Goal: Task Accomplishment & Management: Complete application form

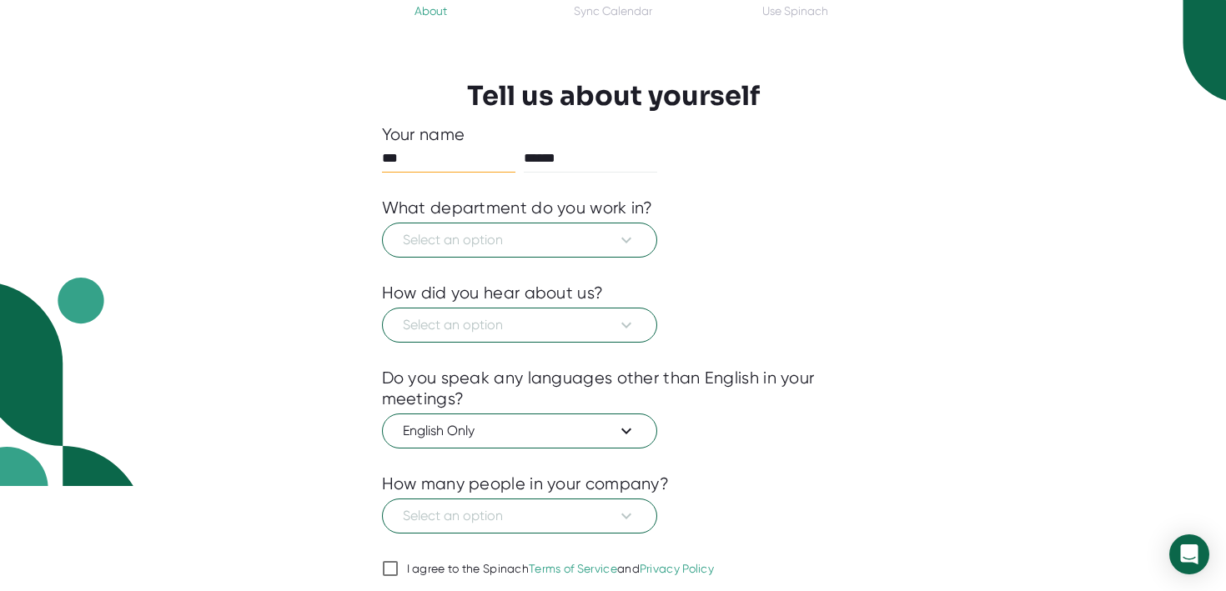
scroll to position [108, 0]
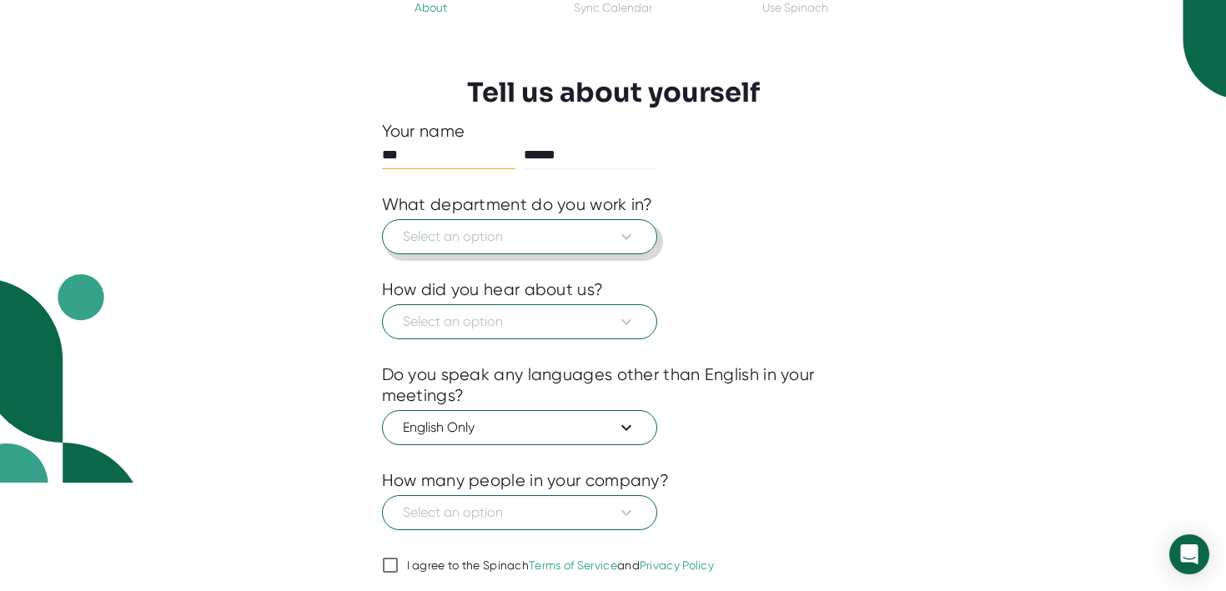
click at [595, 232] on span "Select an option" at bounding box center [520, 237] width 234 height 20
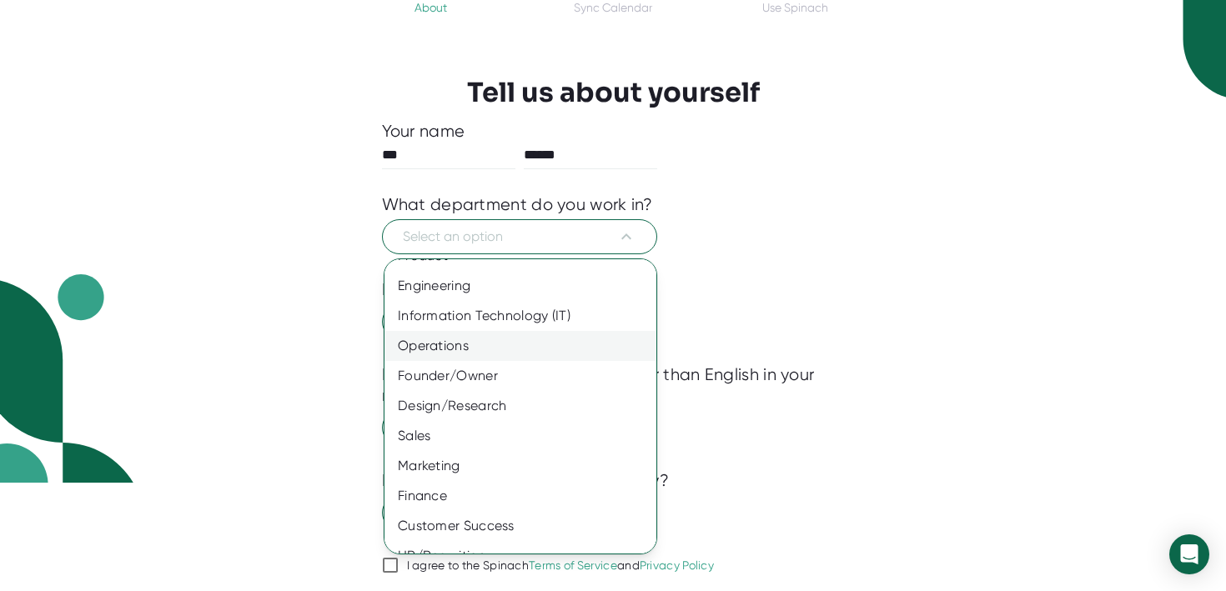
scroll to position [12, 0]
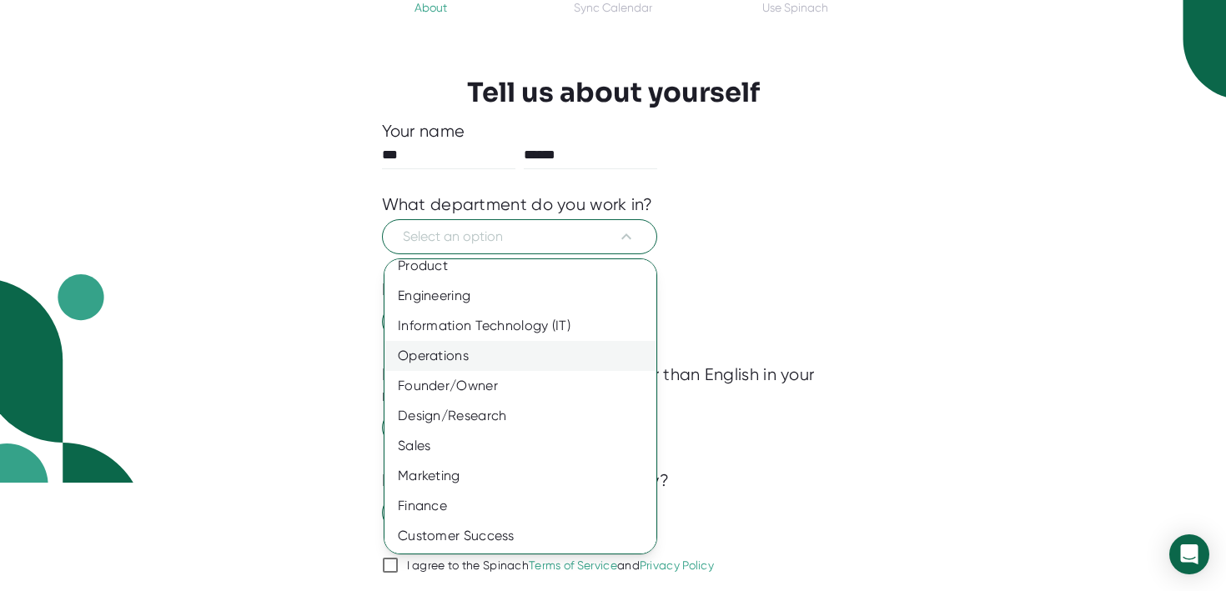
click at [572, 349] on div "Operations" at bounding box center [520, 356] width 272 height 30
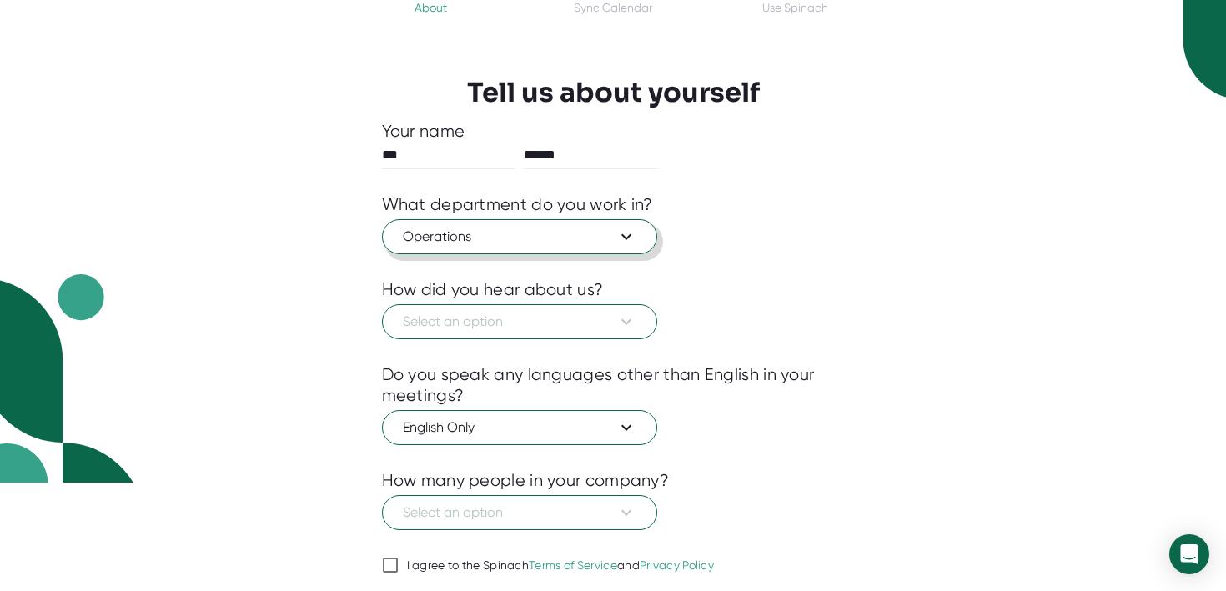
scroll to position [165, 0]
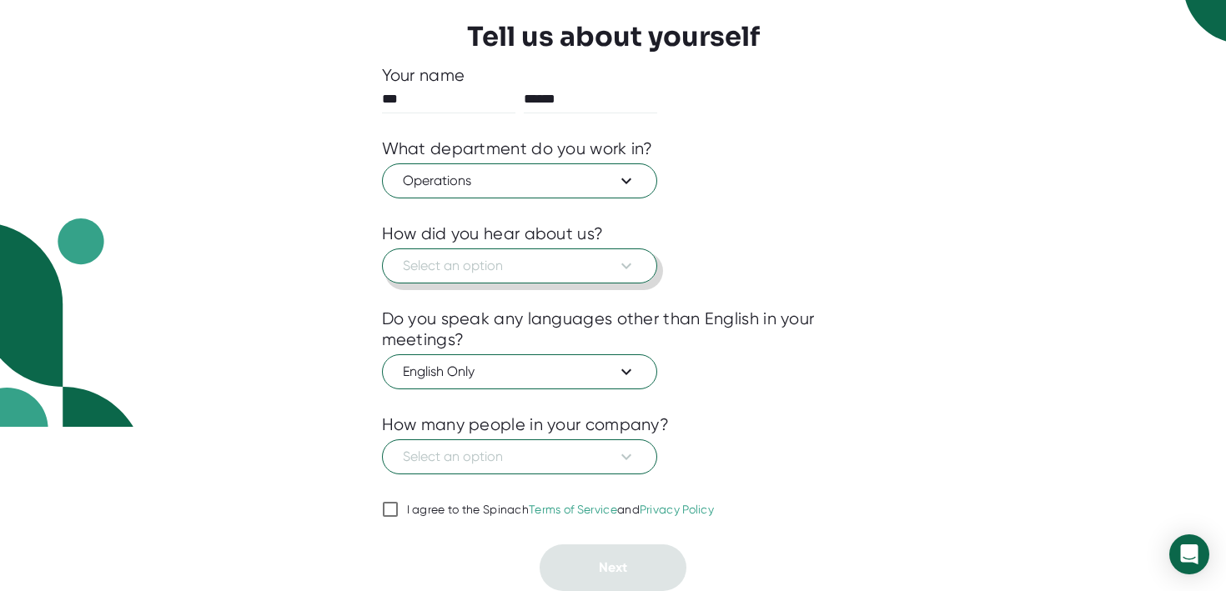
click at [580, 254] on button "Select an option" at bounding box center [519, 266] width 275 height 35
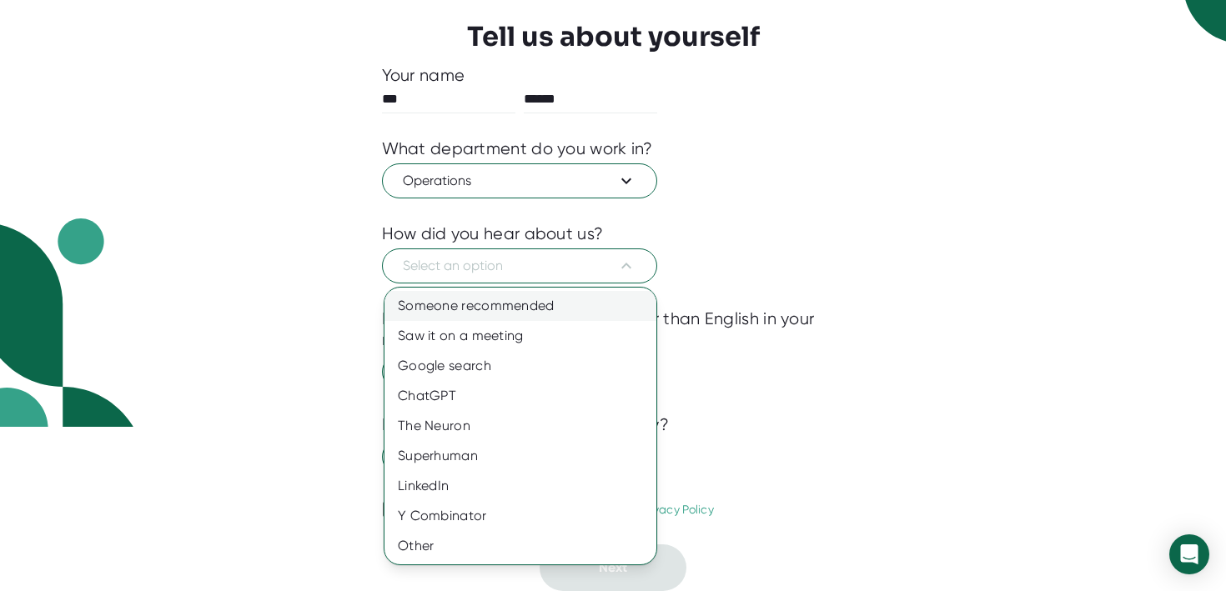
click at [555, 300] on div "Someone recommended" at bounding box center [520, 306] width 272 height 30
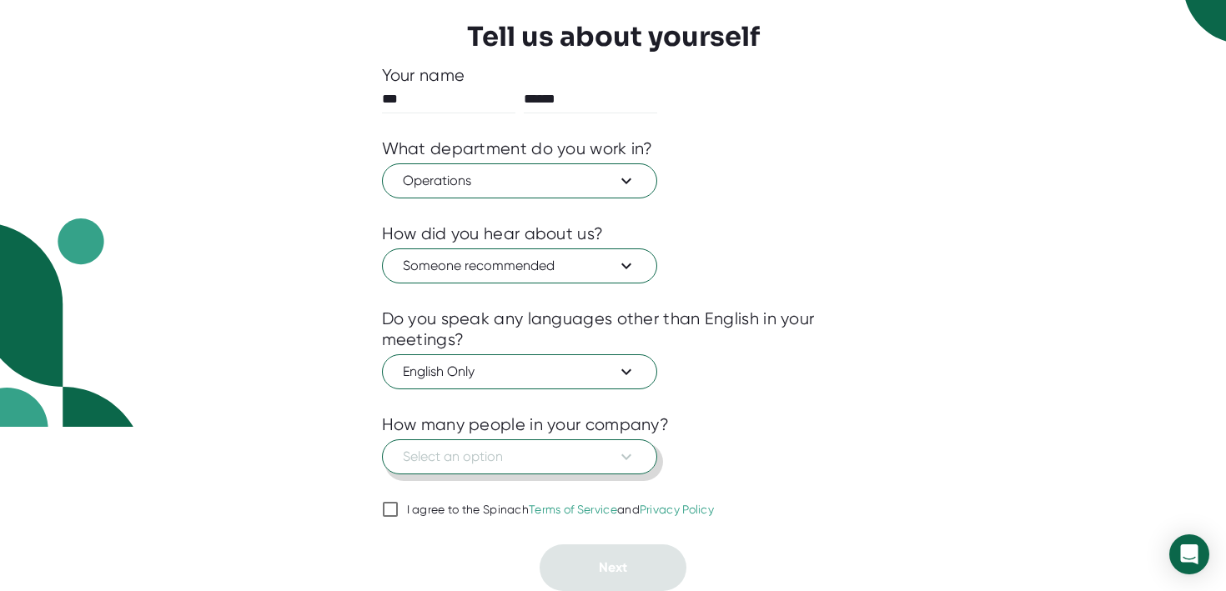
click at [618, 457] on icon at bounding box center [626, 457] width 20 height 20
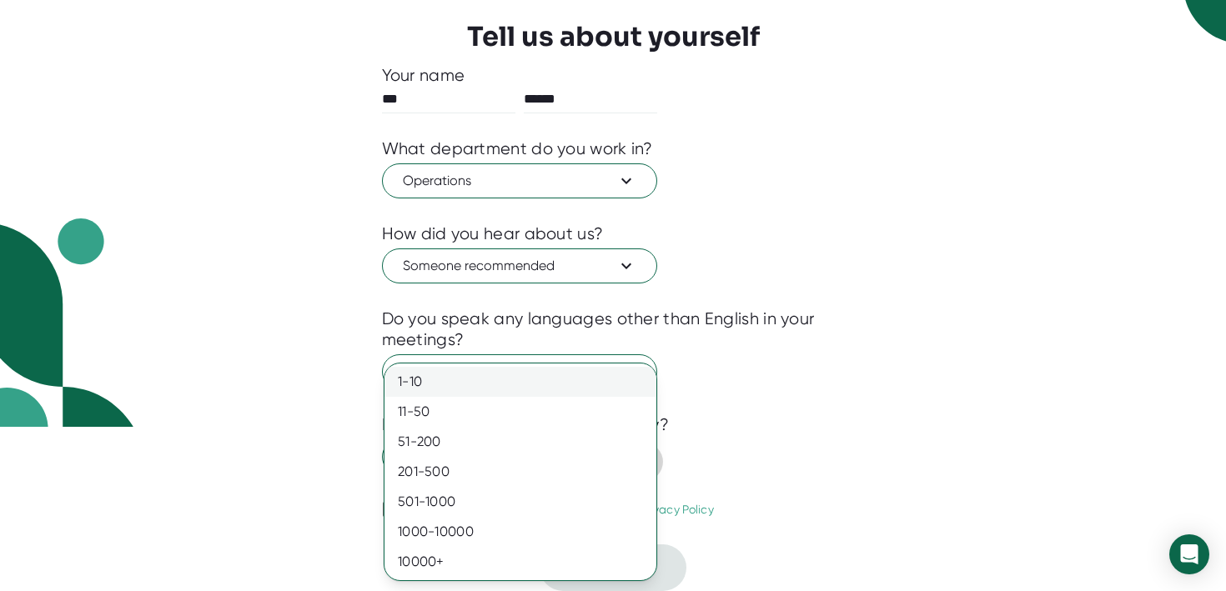
click at [595, 383] on div "1-10" at bounding box center [520, 382] width 272 height 30
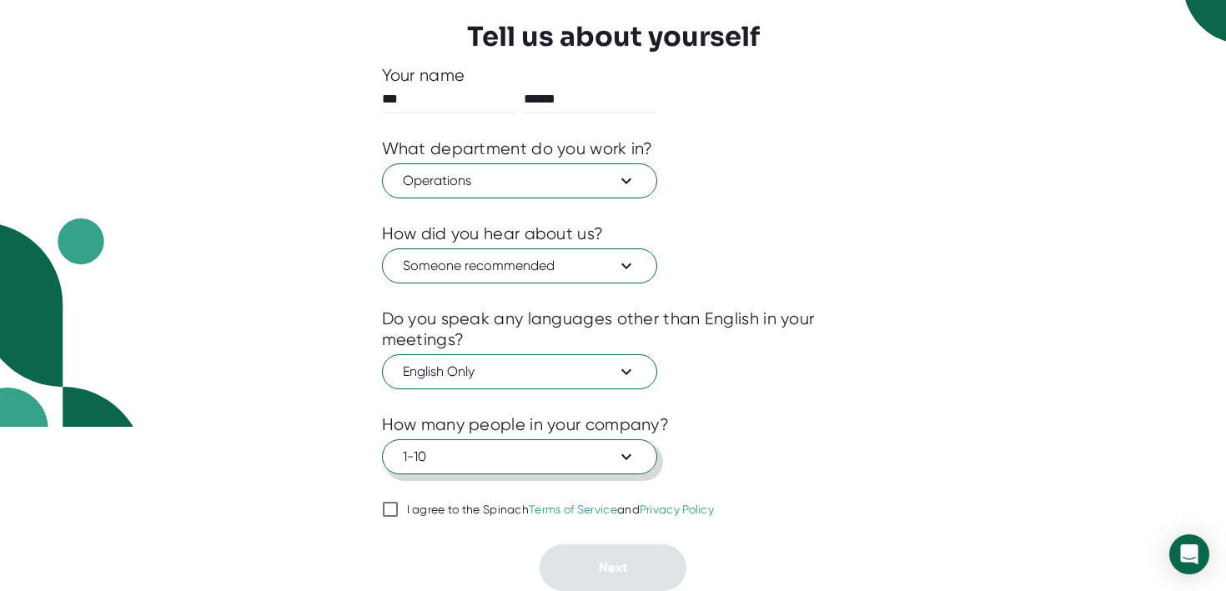
click at [389, 509] on input "I agree to the Spinach Terms of Service and Privacy Policy" at bounding box center [390, 510] width 17 height 20
checkbox input "true"
click at [622, 583] on button "Next" at bounding box center [613, 568] width 147 height 47
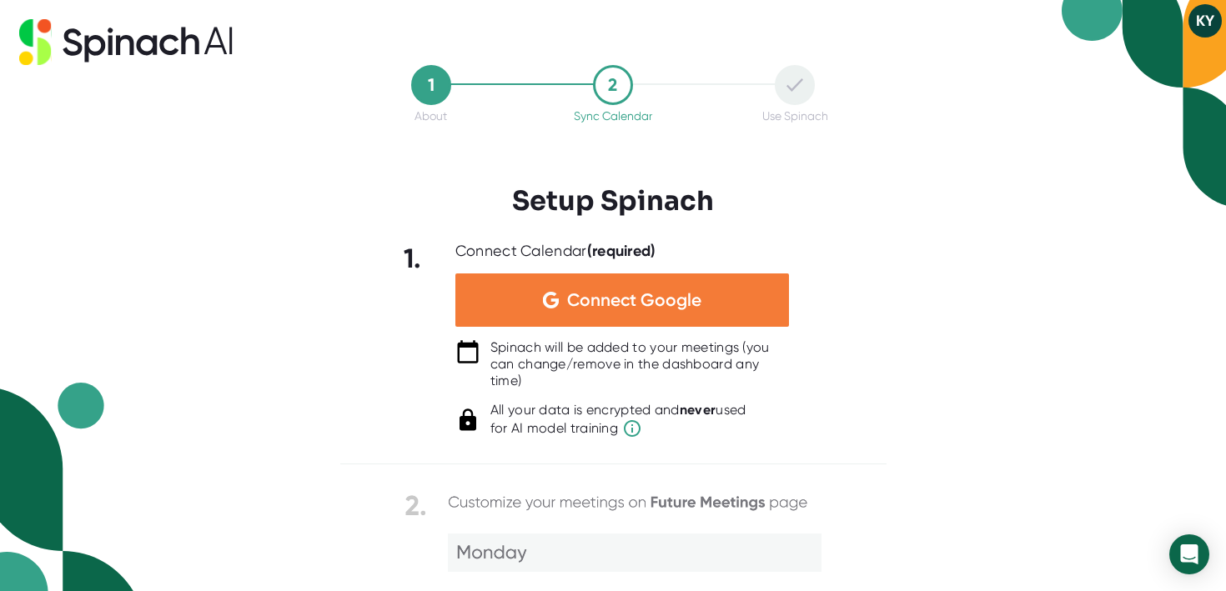
click at [627, 301] on span "Connect Google" at bounding box center [634, 300] width 134 height 17
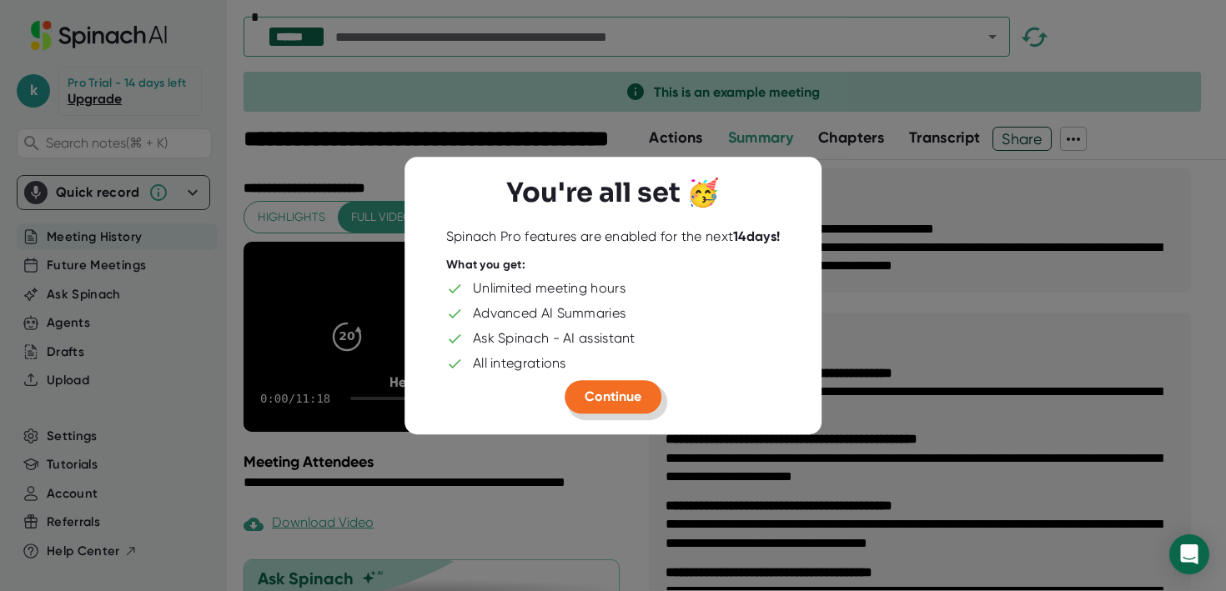
click at [601, 400] on span "Continue" at bounding box center [613, 397] width 57 height 16
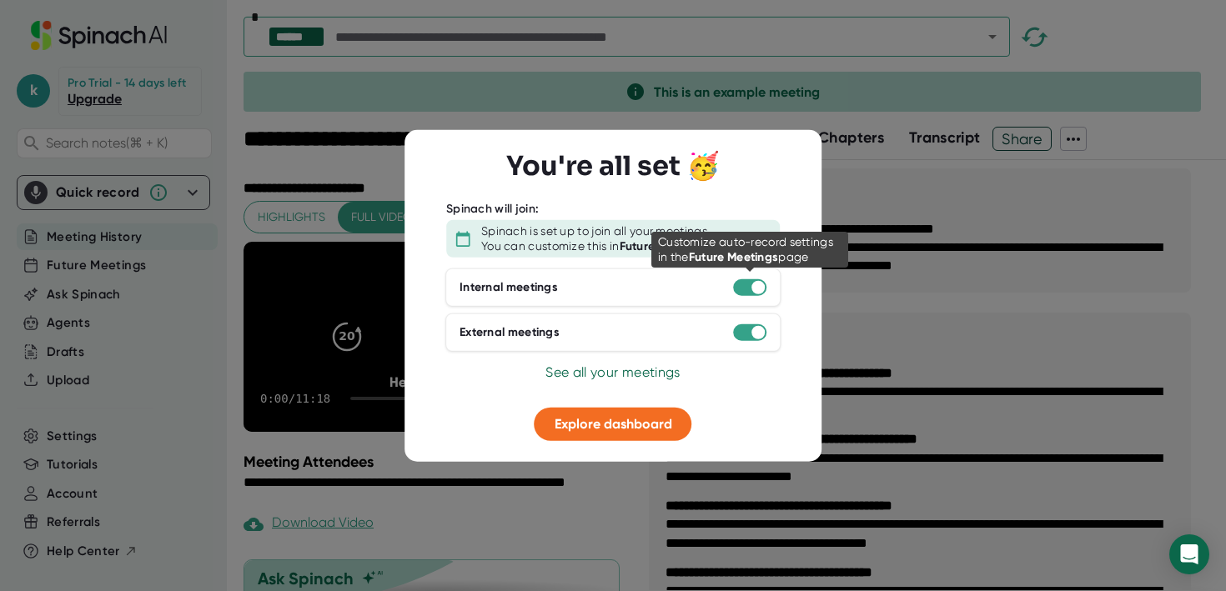
click at [743, 292] on div at bounding box center [749, 287] width 33 height 17
click at [751, 287] on div at bounding box center [749, 287] width 33 height 17
click at [741, 288] on div at bounding box center [749, 287] width 33 height 17
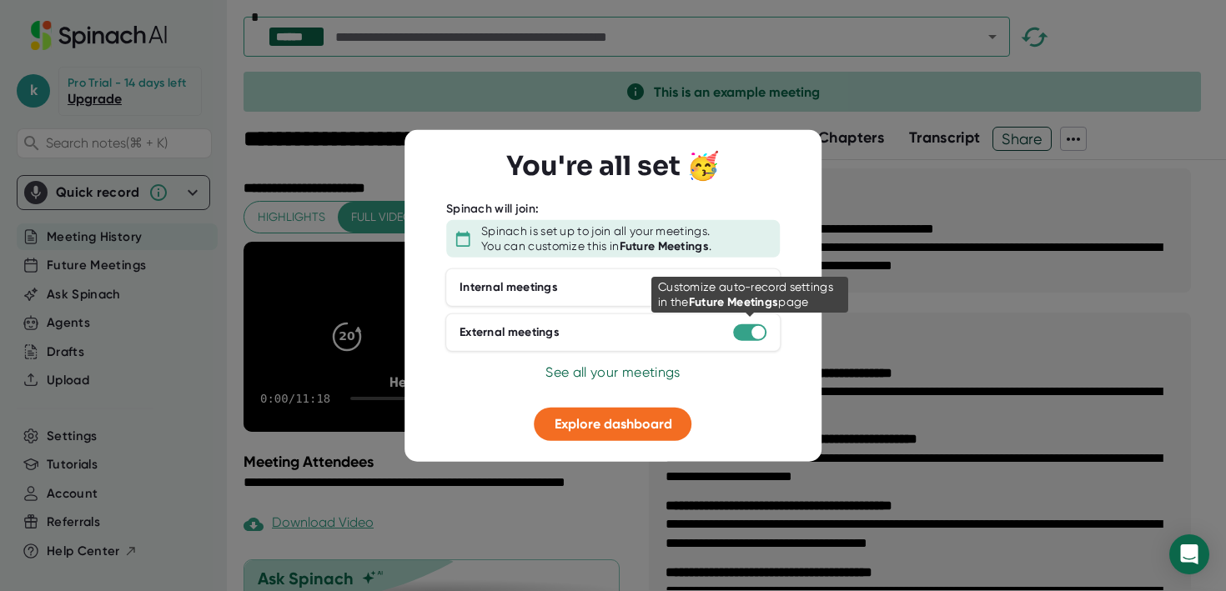
click at [740, 334] on div at bounding box center [749, 332] width 33 height 17
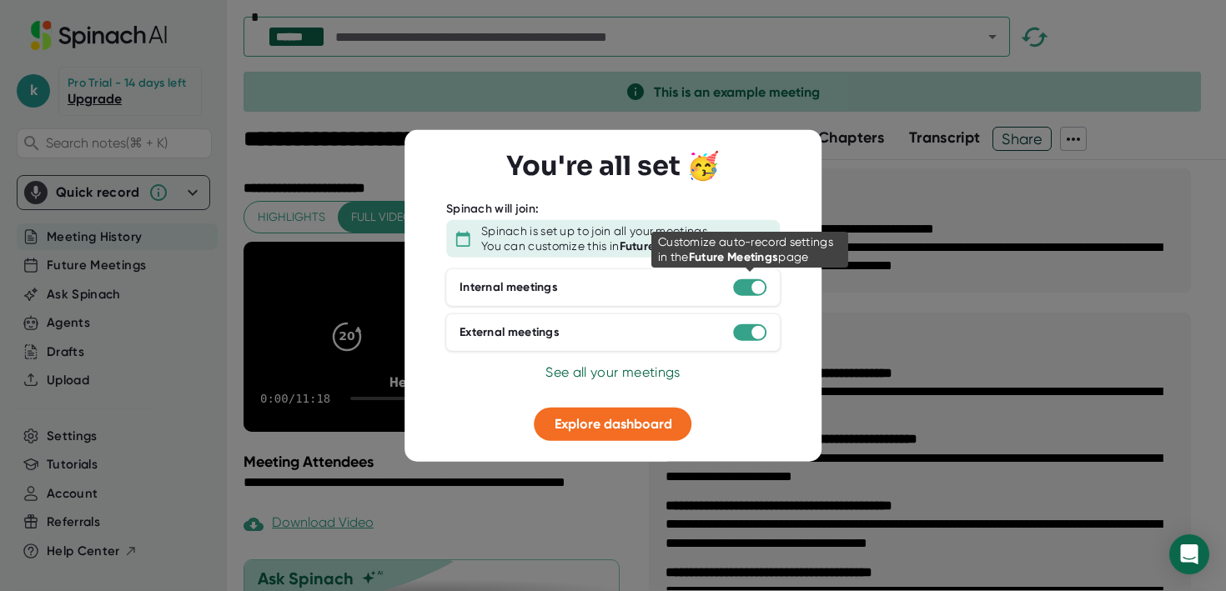
click at [751, 288] on div at bounding box center [757, 287] width 13 height 13
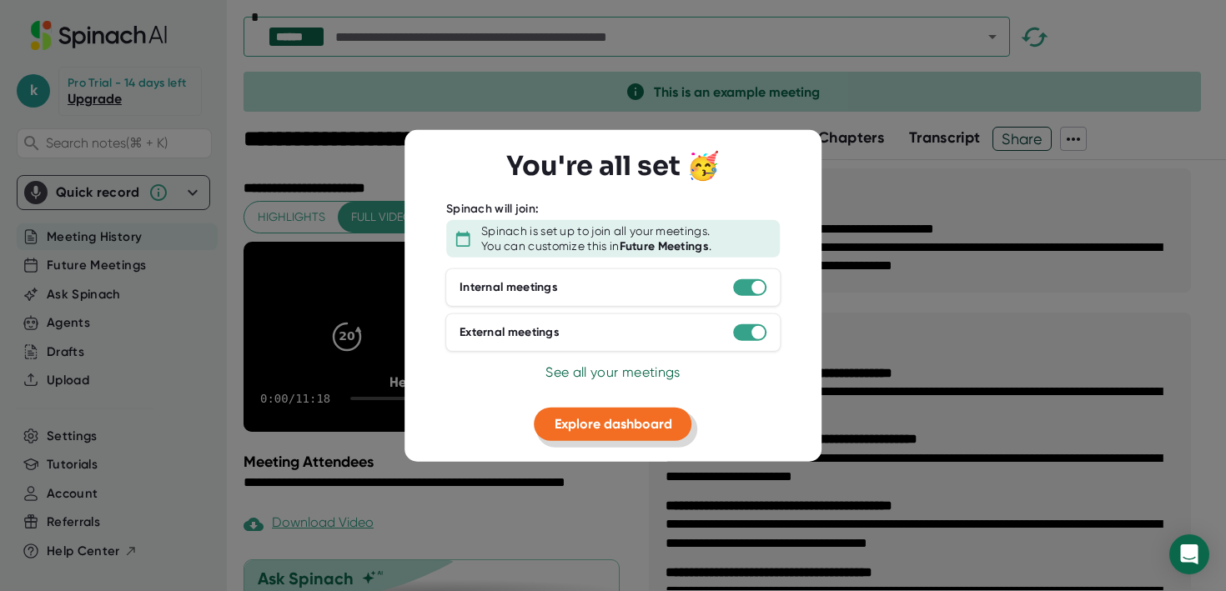
click at [590, 429] on span "Explore dashboard" at bounding box center [614, 424] width 118 height 16
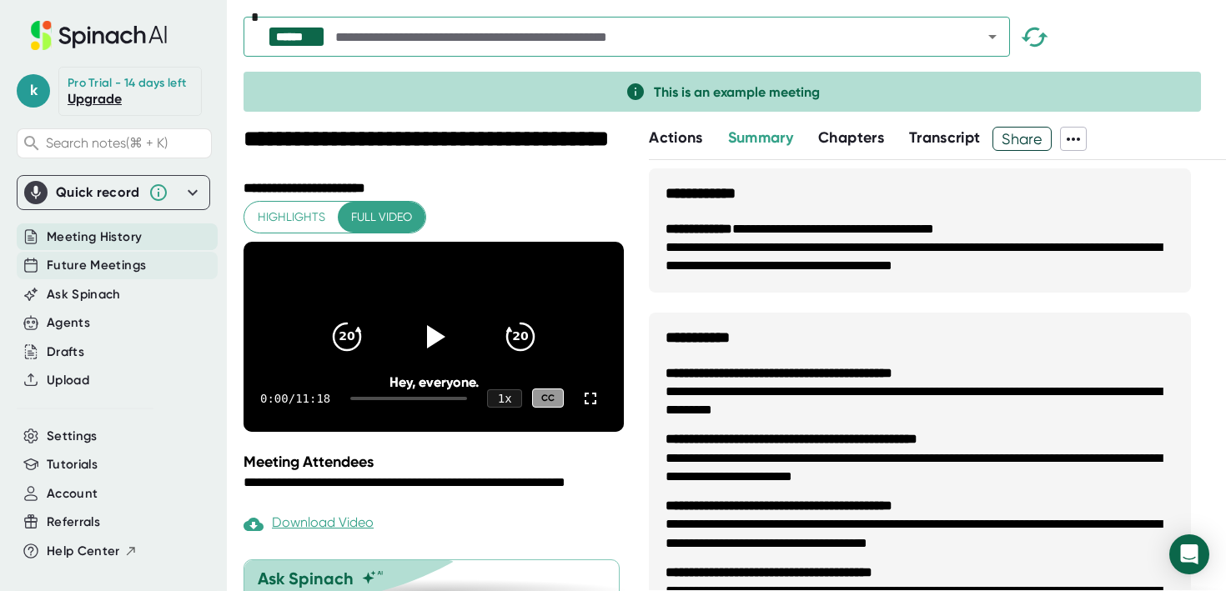
click at [100, 261] on span "Future Meetings" at bounding box center [96, 265] width 99 height 19
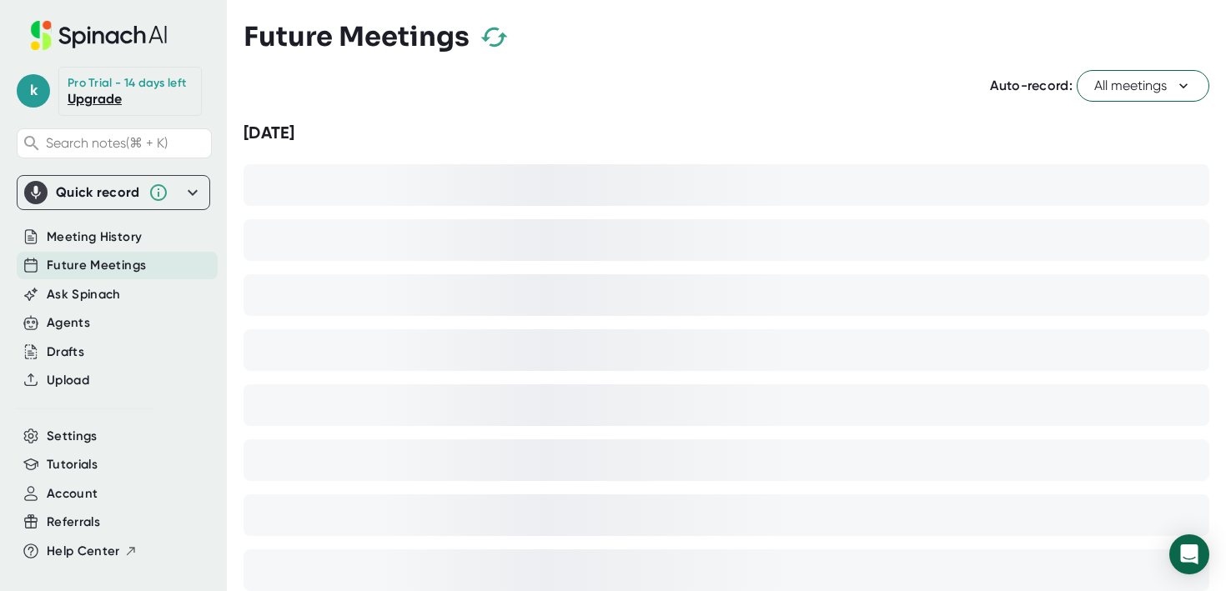
click at [1136, 94] on span "All meetings" at bounding box center [1143, 86] width 98 height 20
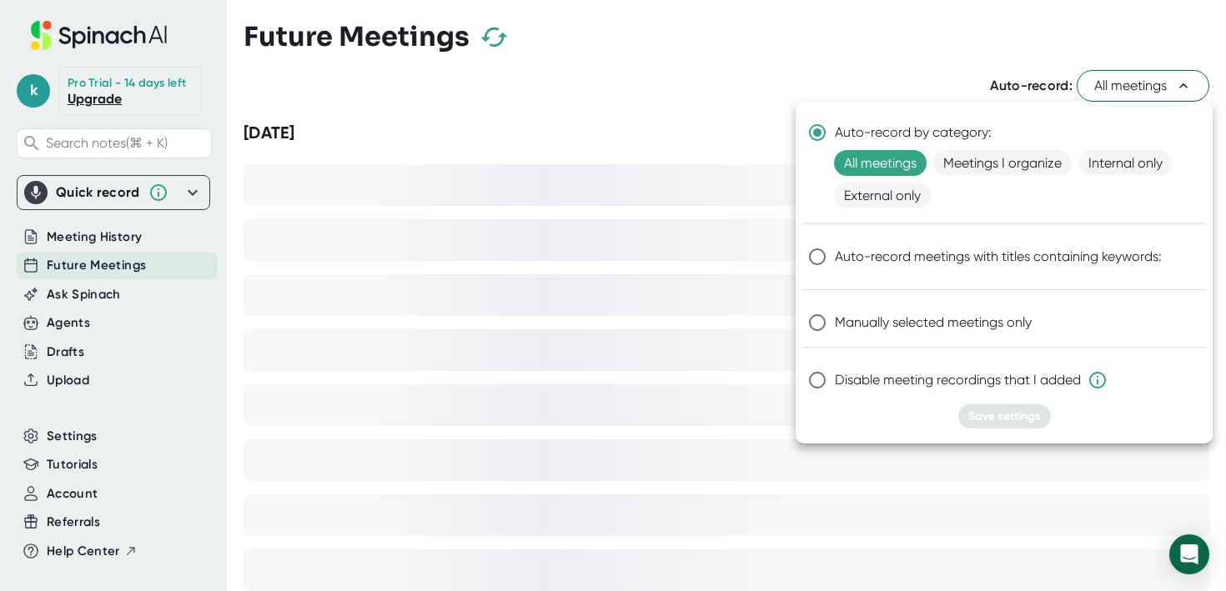
click at [817, 378] on input "Disable meeting recordings that I added" at bounding box center [817, 380] width 35 height 35
radio input "true"
click at [987, 419] on span "Save settings" at bounding box center [1004, 416] width 73 height 14
radio input "true"
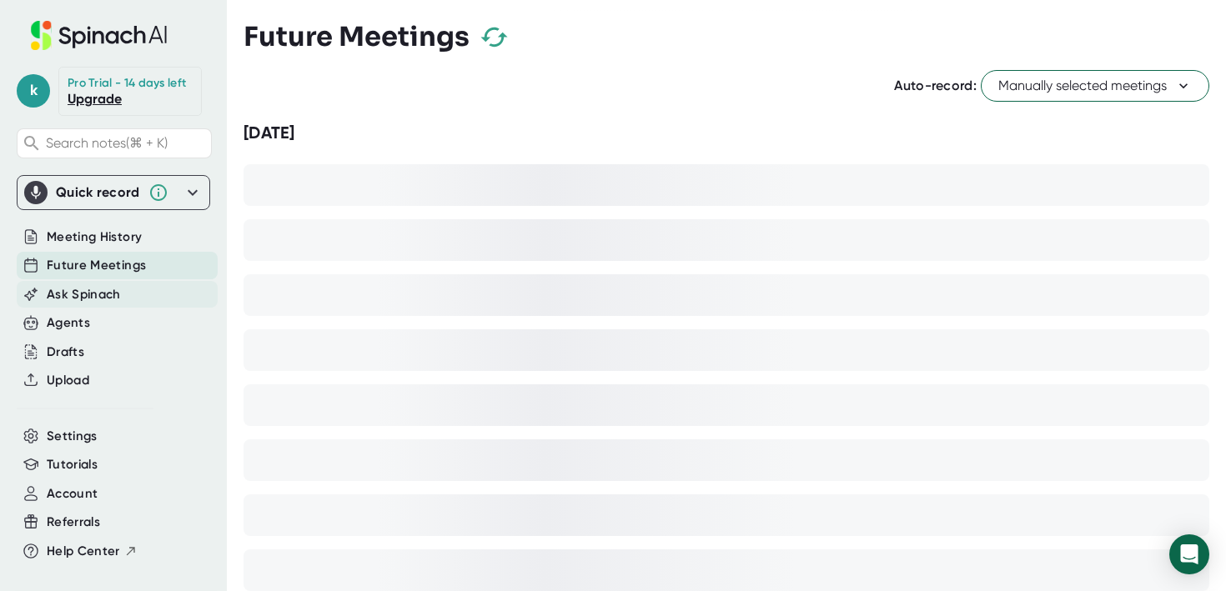
click at [86, 297] on span "Ask Spinach" at bounding box center [84, 294] width 74 height 19
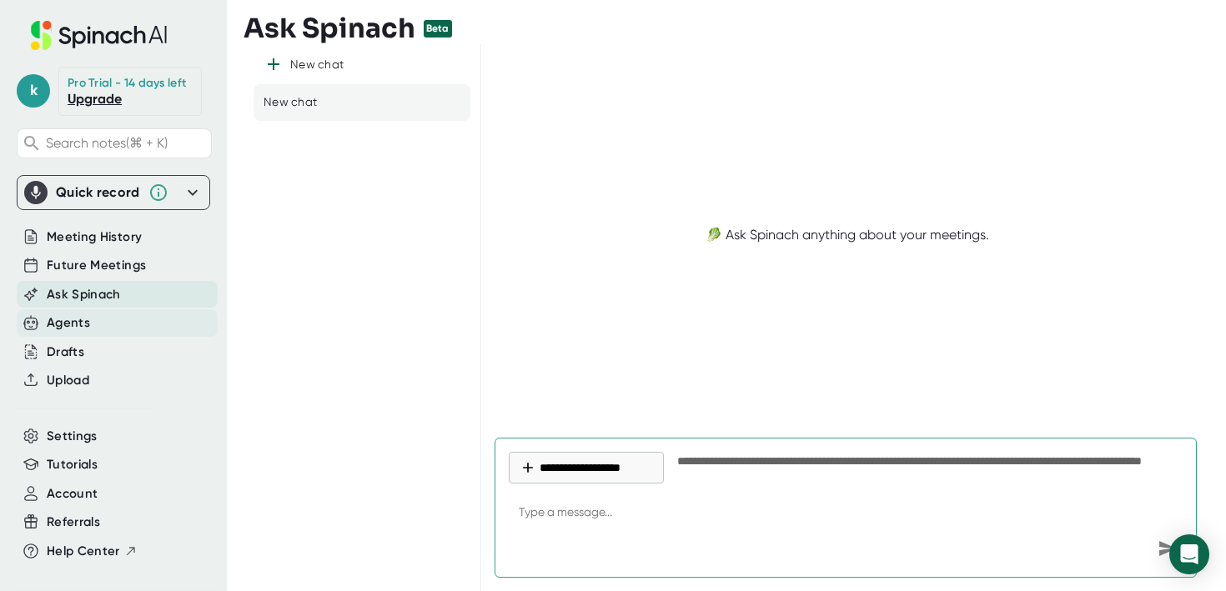
type textarea "x"
click at [83, 331] on div "Agents" at bounding box center [68, 323] width 43 height 19
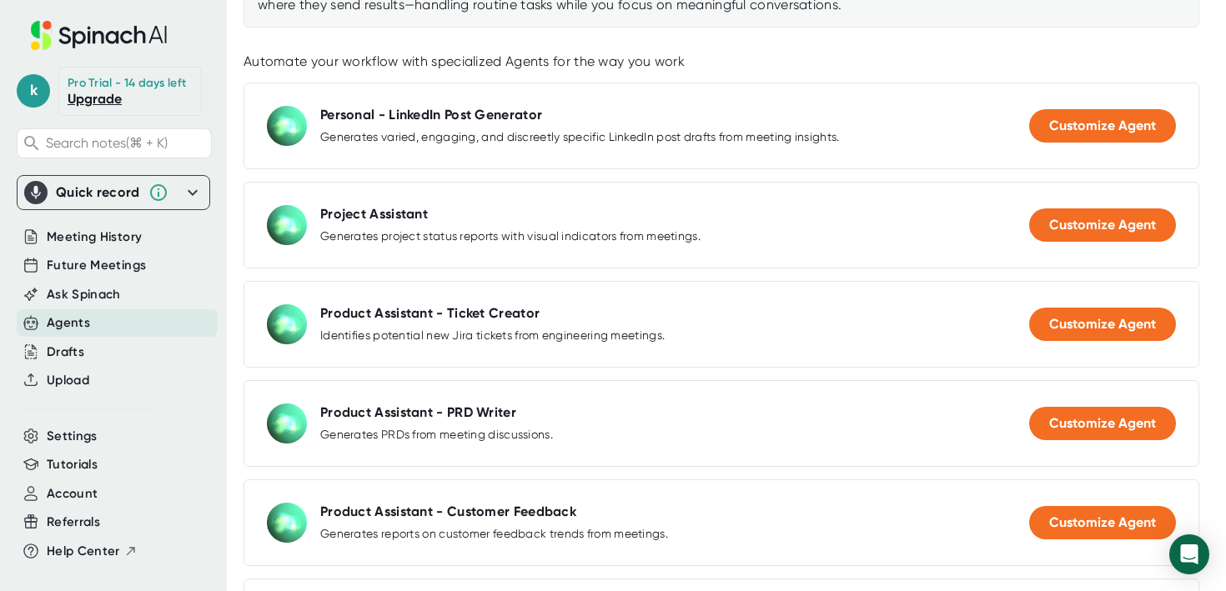
scroll to position [244, 0]
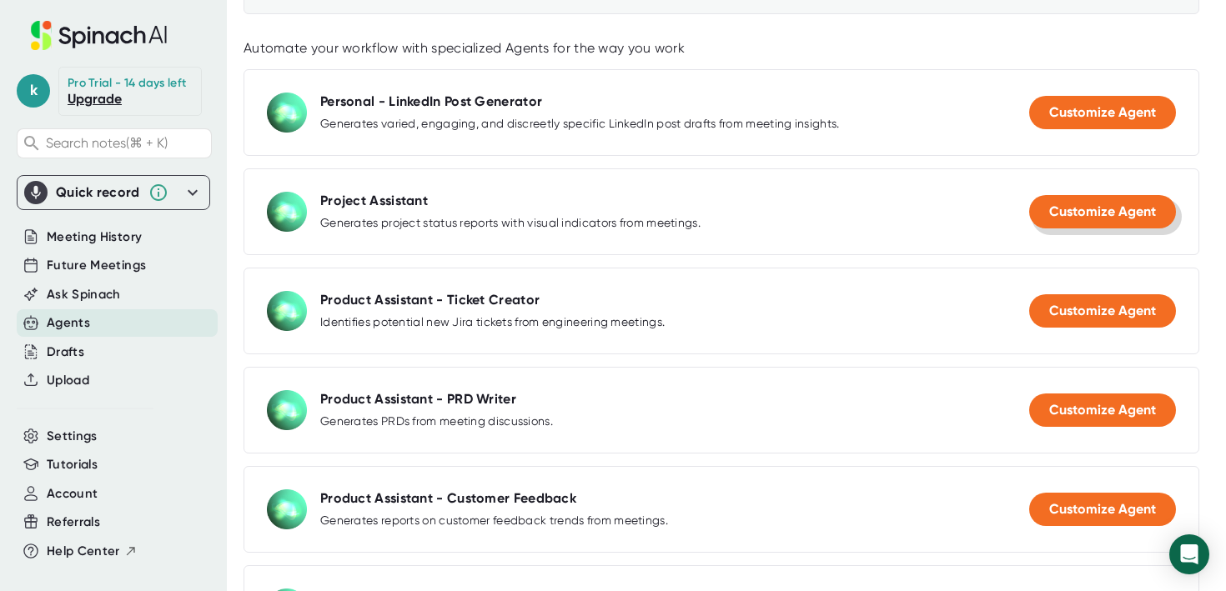
click at [1105, 209] on span "Customize Agent" at bounding box center [1102, 211] width 107 height 16
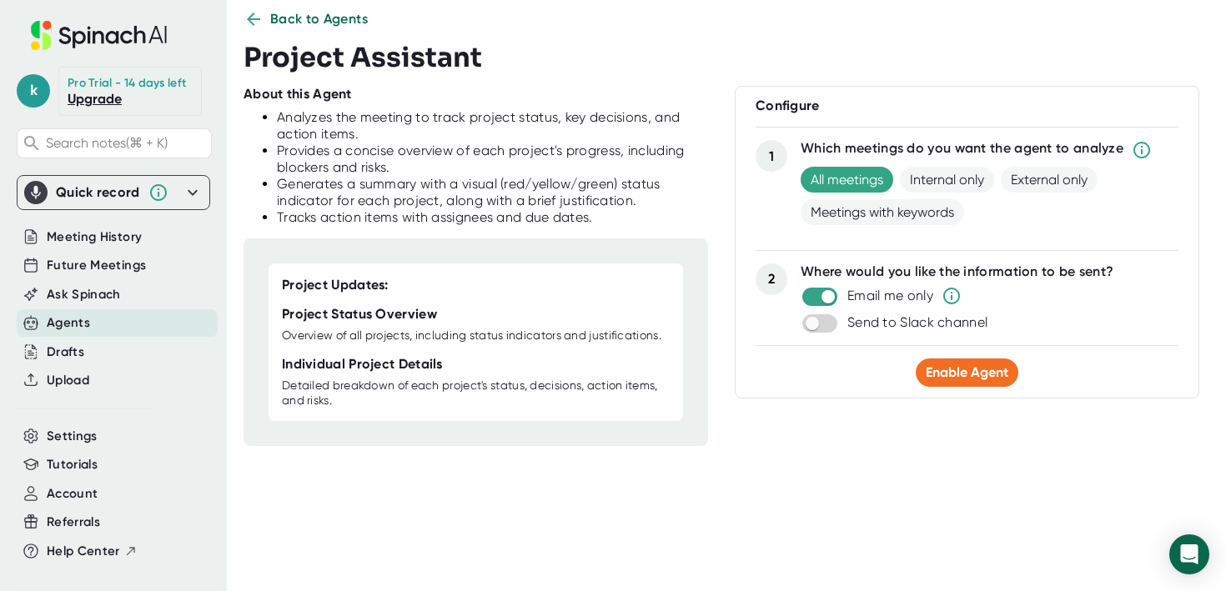
scroll to position [30, 0]
click at [297, 23] on span "Back to Agents" at bounding box center [319, 19] width 98 height 20
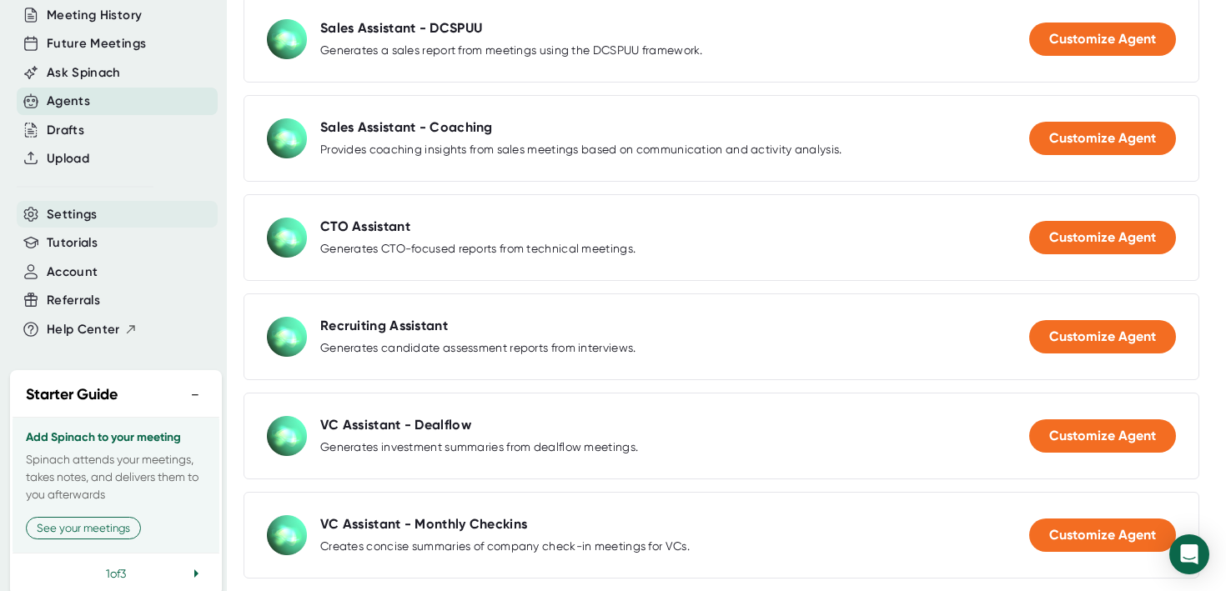
scroll to position [237, 0]
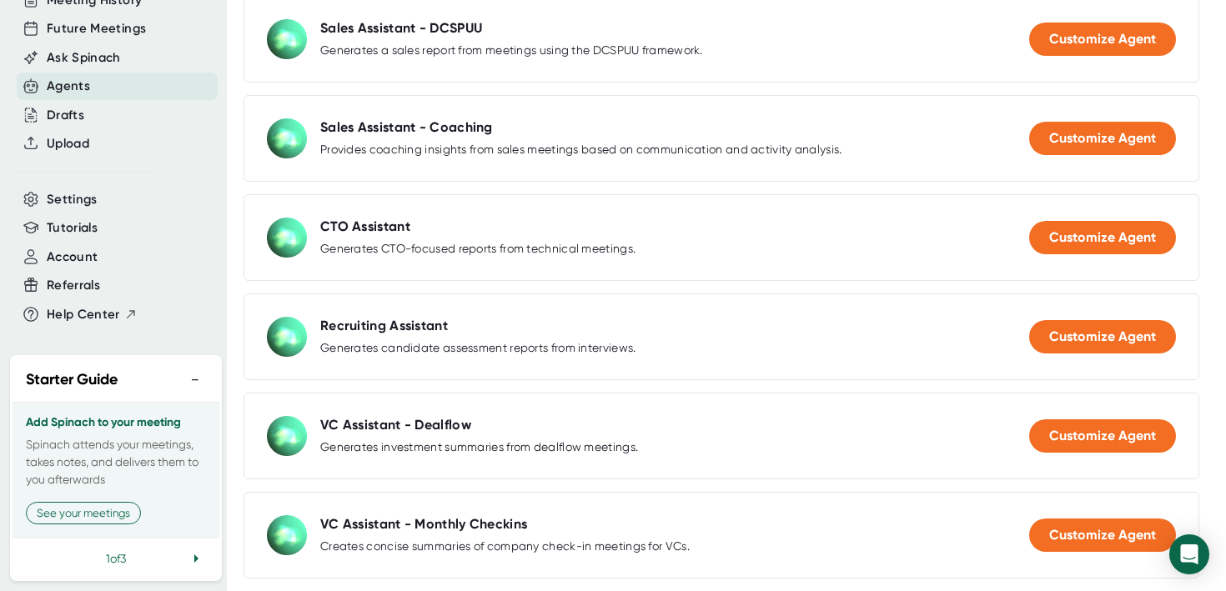
click at [199, 558] on icon at bounding box center [196, 559] width 20 height 20
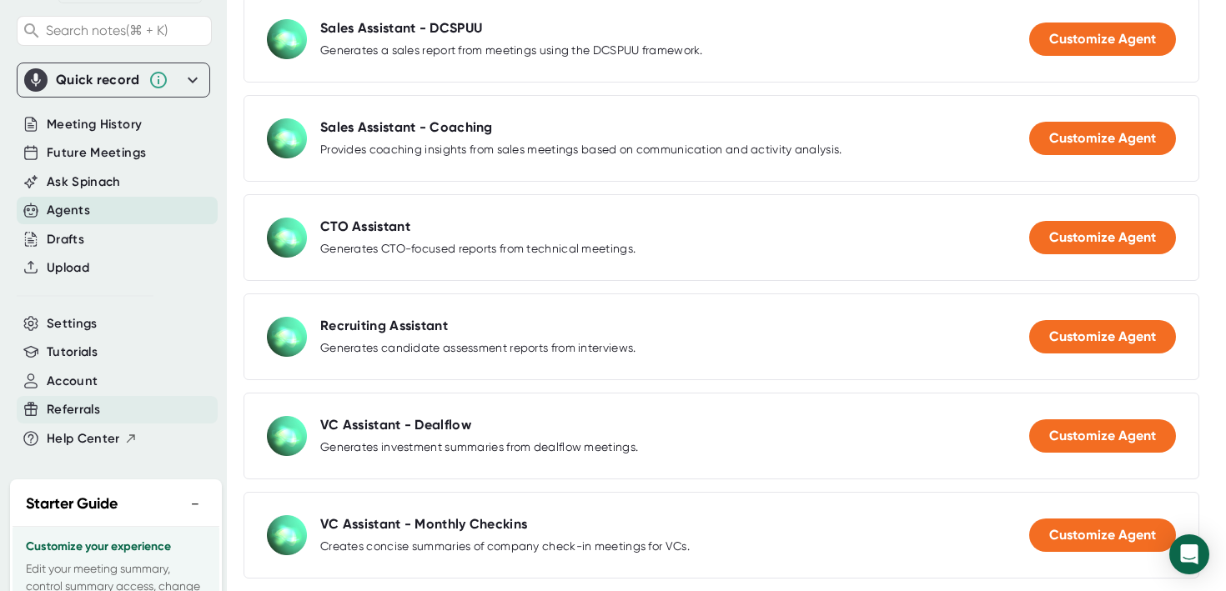
scroll to position [112, 0]
click at [129, 349] on div "Tutorials" at bounding box center [117, 353] width 201 height 28
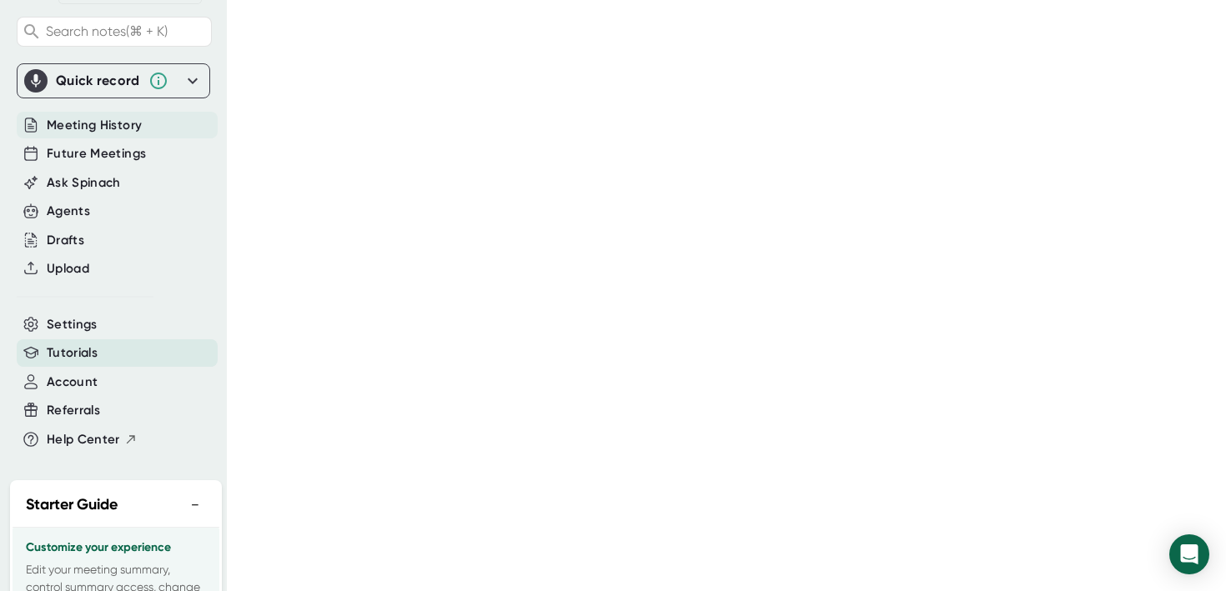
click at [104, 124] on span "Meeting History" at bounding box center [94, 125] width 95 height 19
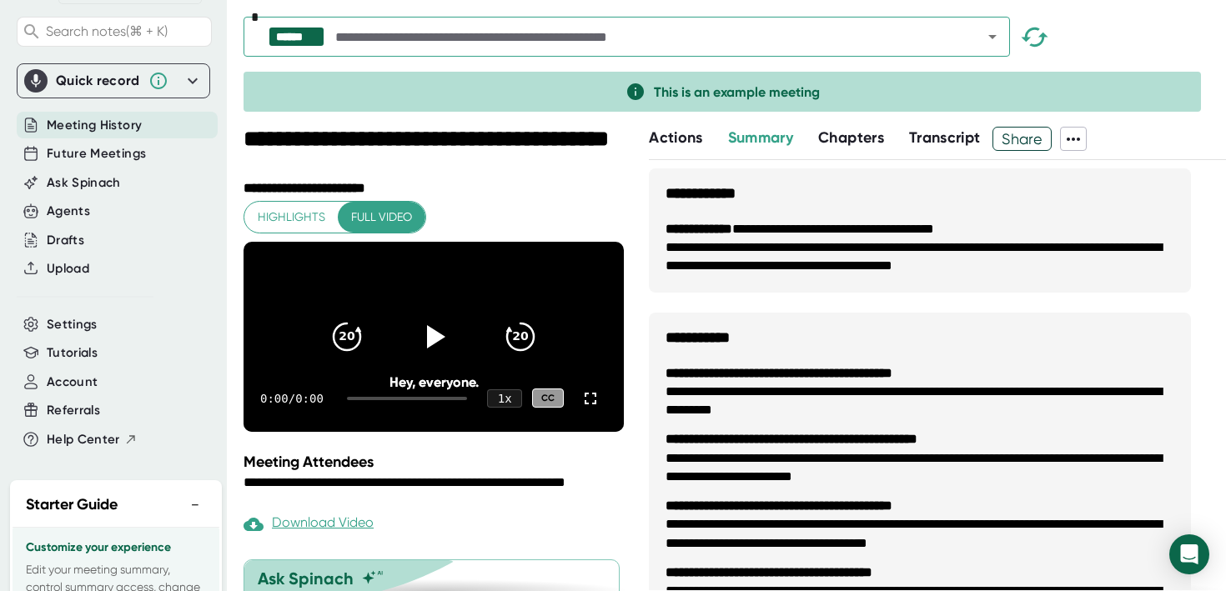
click at [105, 85] on div "Quick record" at bounding box center [98, 81] width 84 height 17
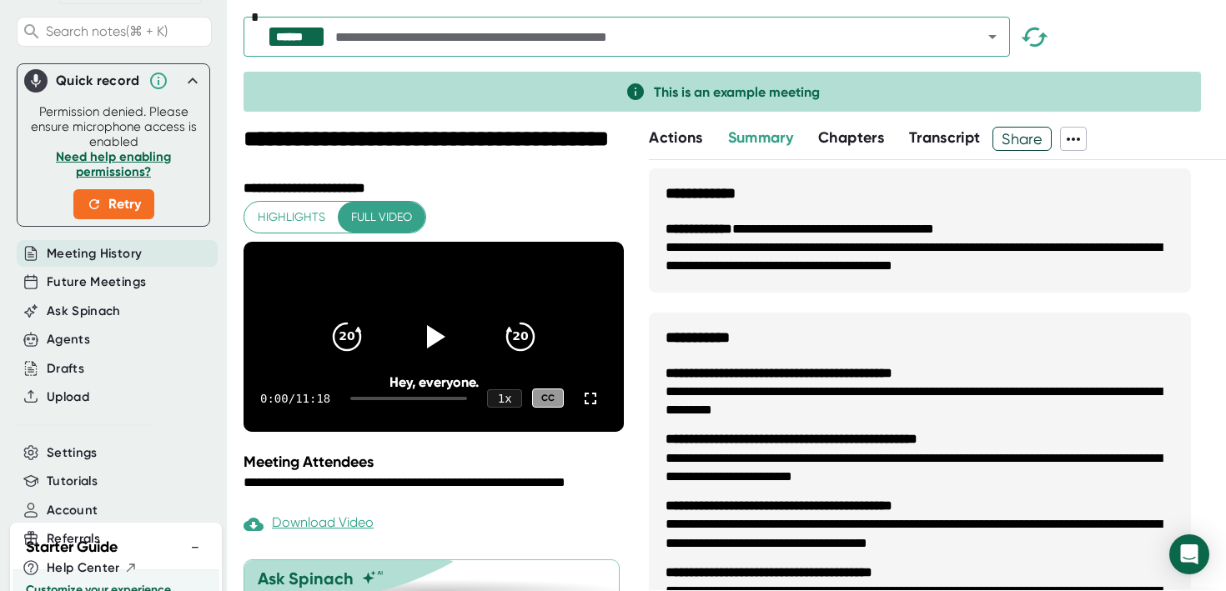
click at [157, 85] on icon at bounding box center [158, 81] width 17 height 17
